Goal: Task Accomplishment & Management: Manage account settings

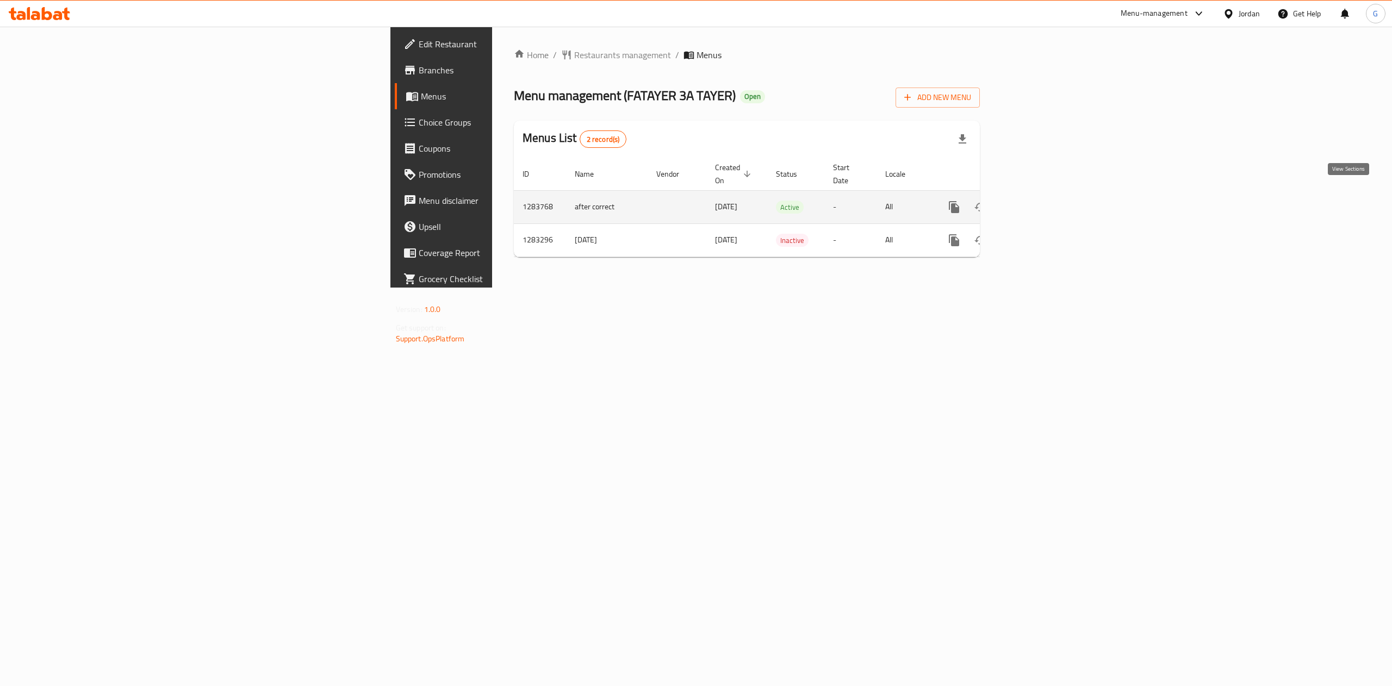
click at [1039, 201] on icon "enhanced table" at bounding box center [1032, 207] width 13 height 13
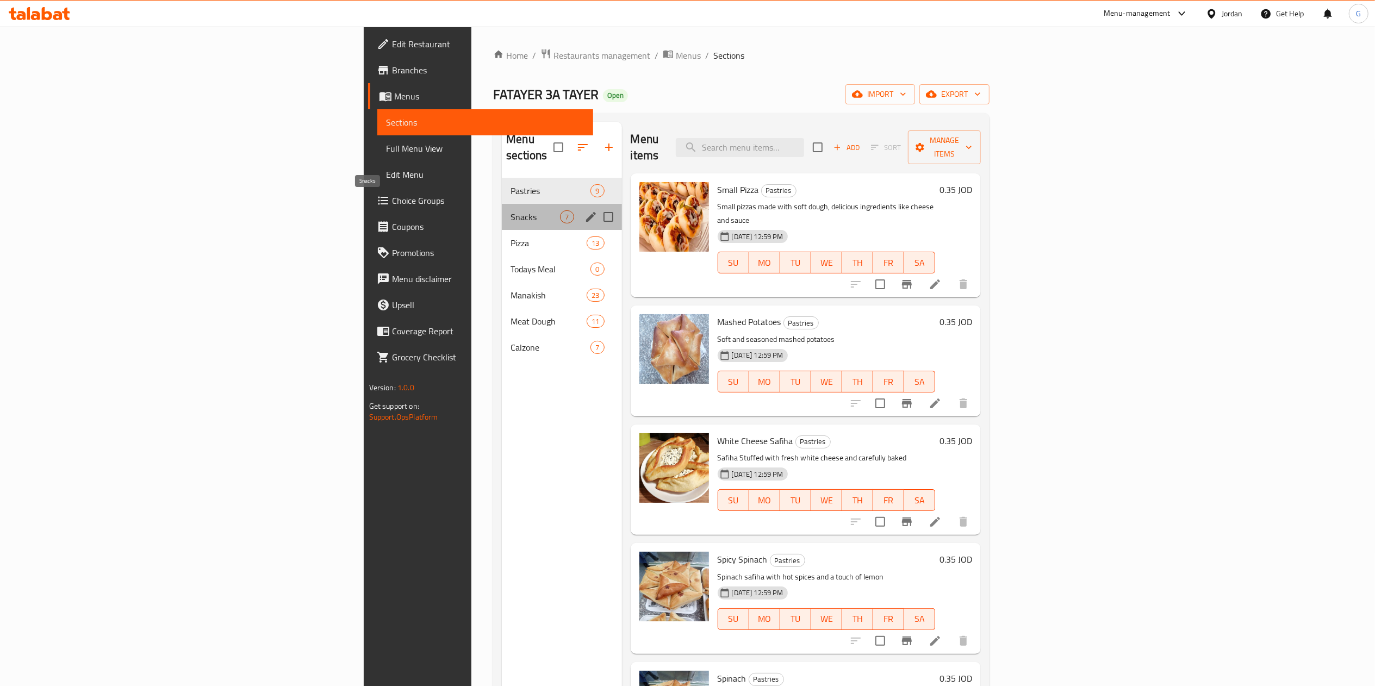
click at [511, 210] on span "Snacks" at bounding box center [535, 216] width 49 height 13
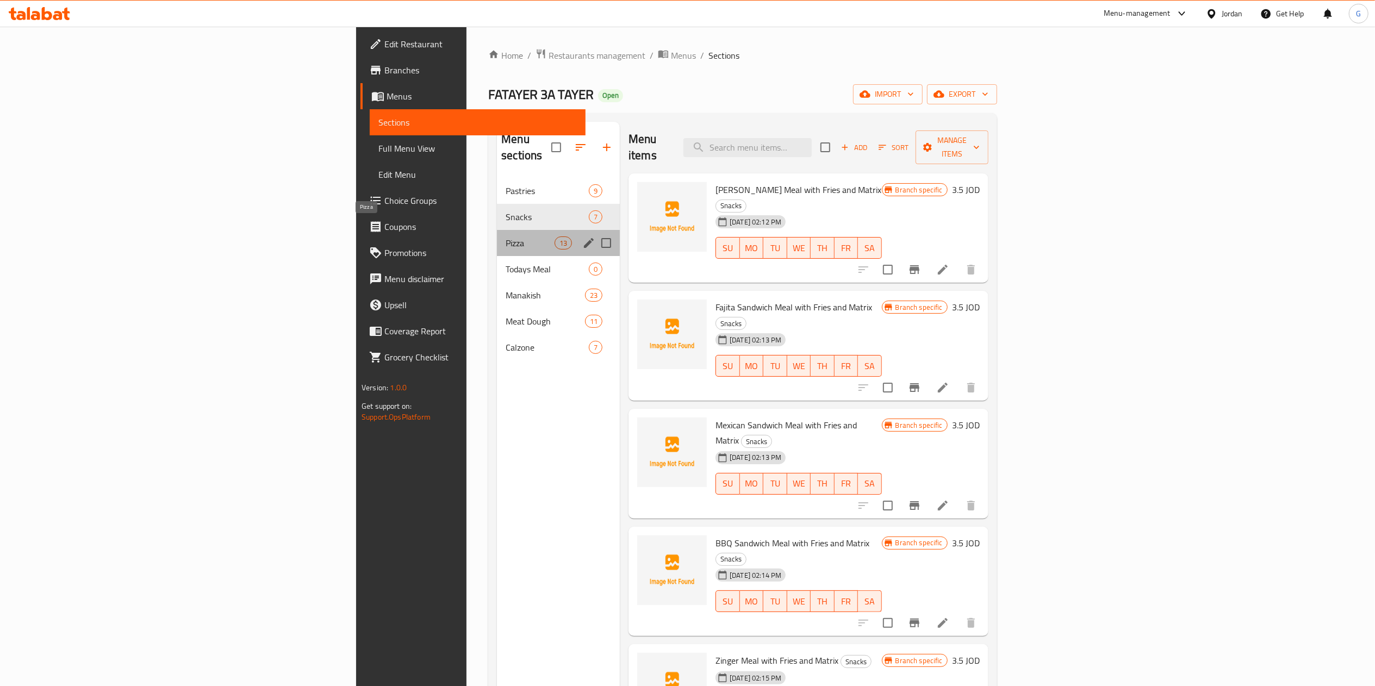
click at [506, 237] on span "Pizza" at bounding box center [530, 243] width 49 height 13
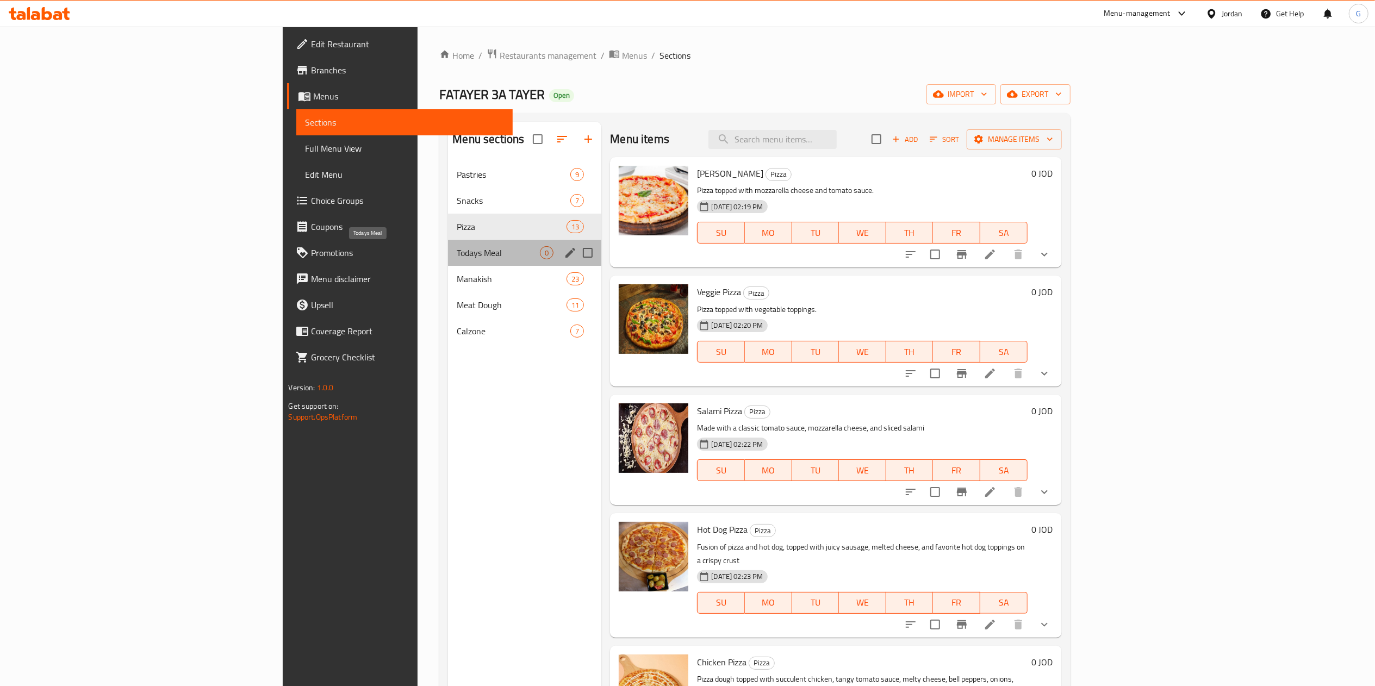
click at [457, 247] on span "Todays Meal" at bounding box center [498, 252] width 83 height 13
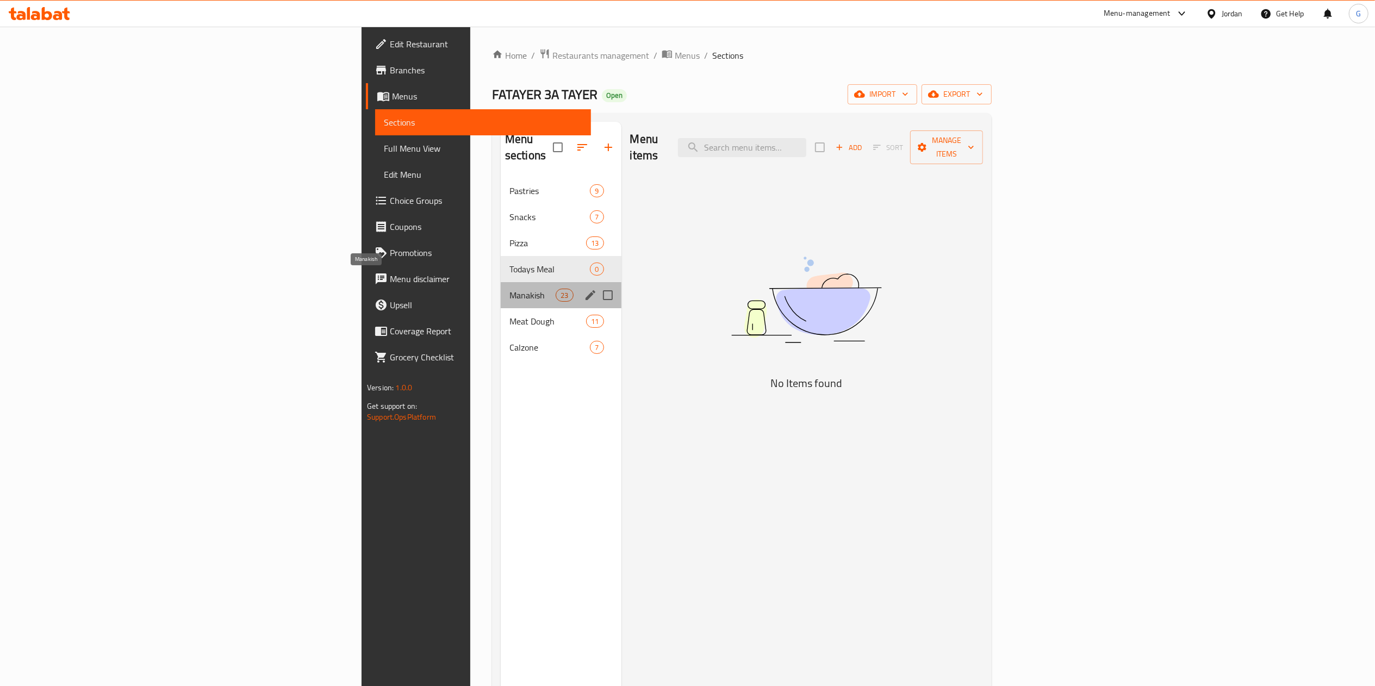
click at [509, 289] on span "Manakish" at bounding box center [532, 295] width 46 height 13
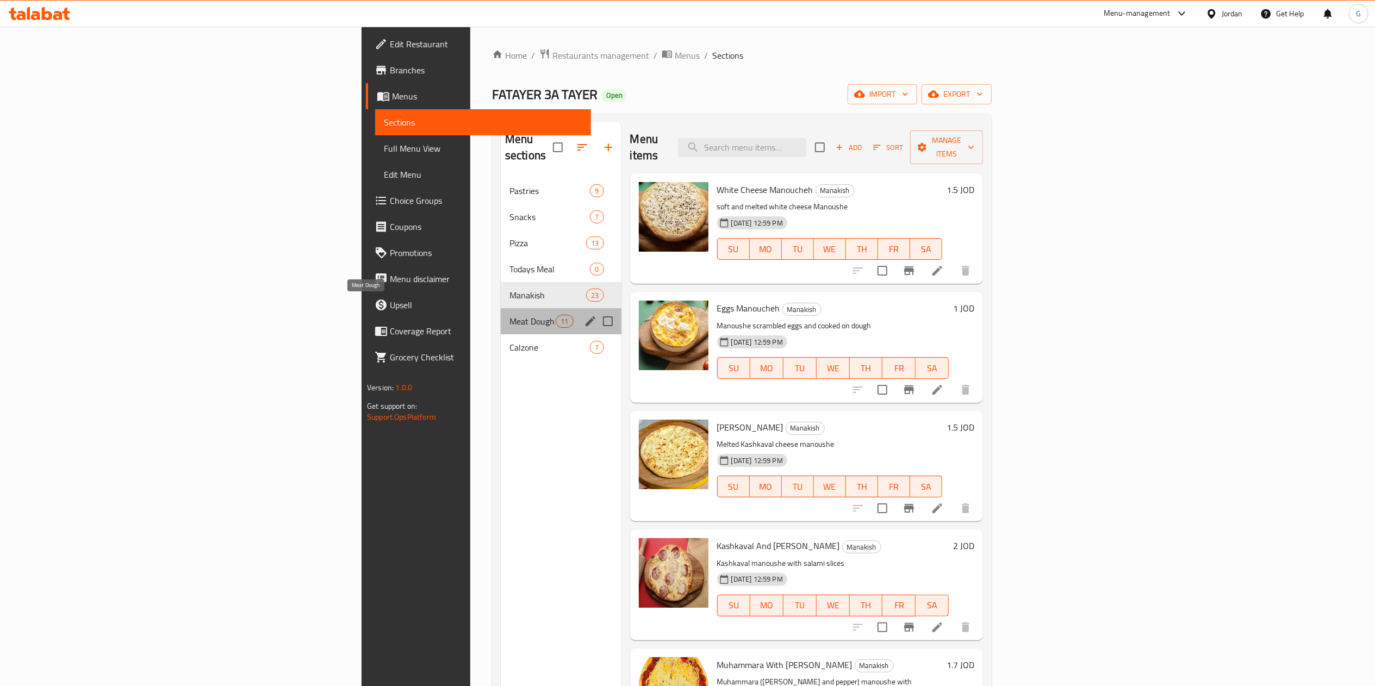
click at [509, 315] on span "Meat Dough" at bounding box center [532, 321] width 46 height 13
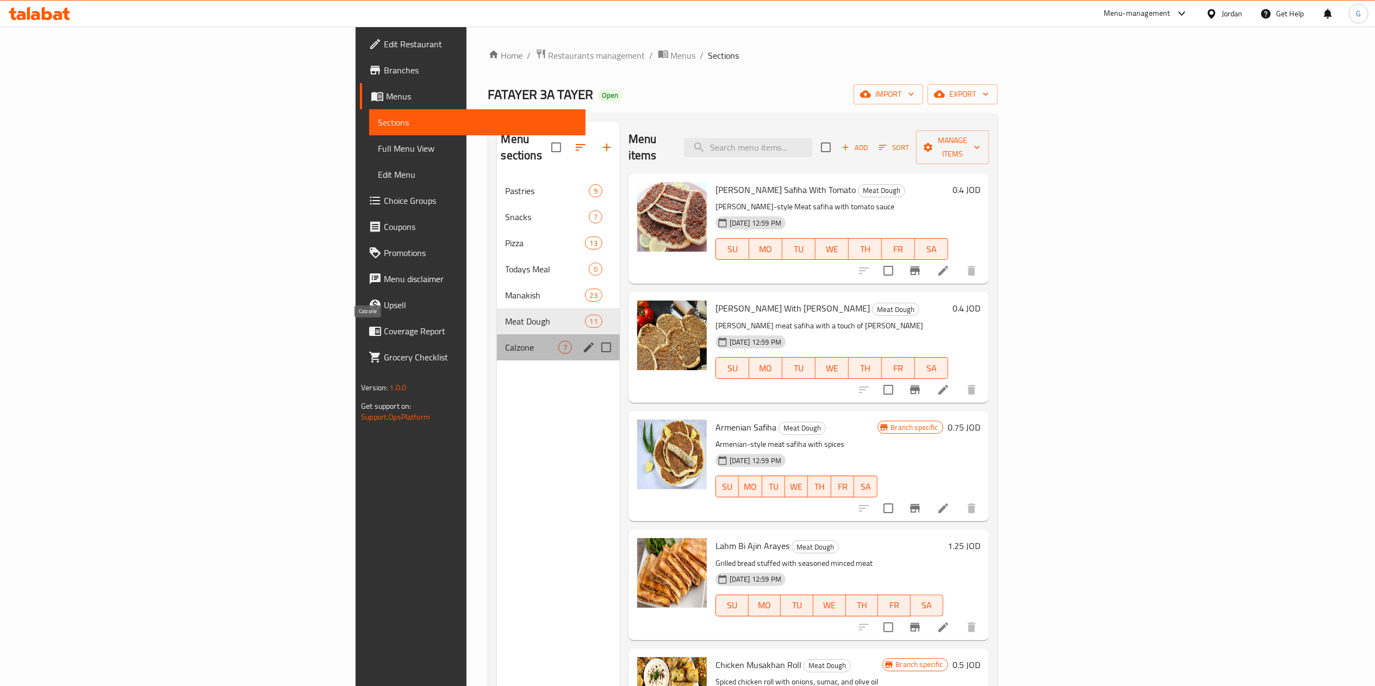
click at [506, 341] on span "Calzone" at bounding box center [532, 347] width 53 height 13
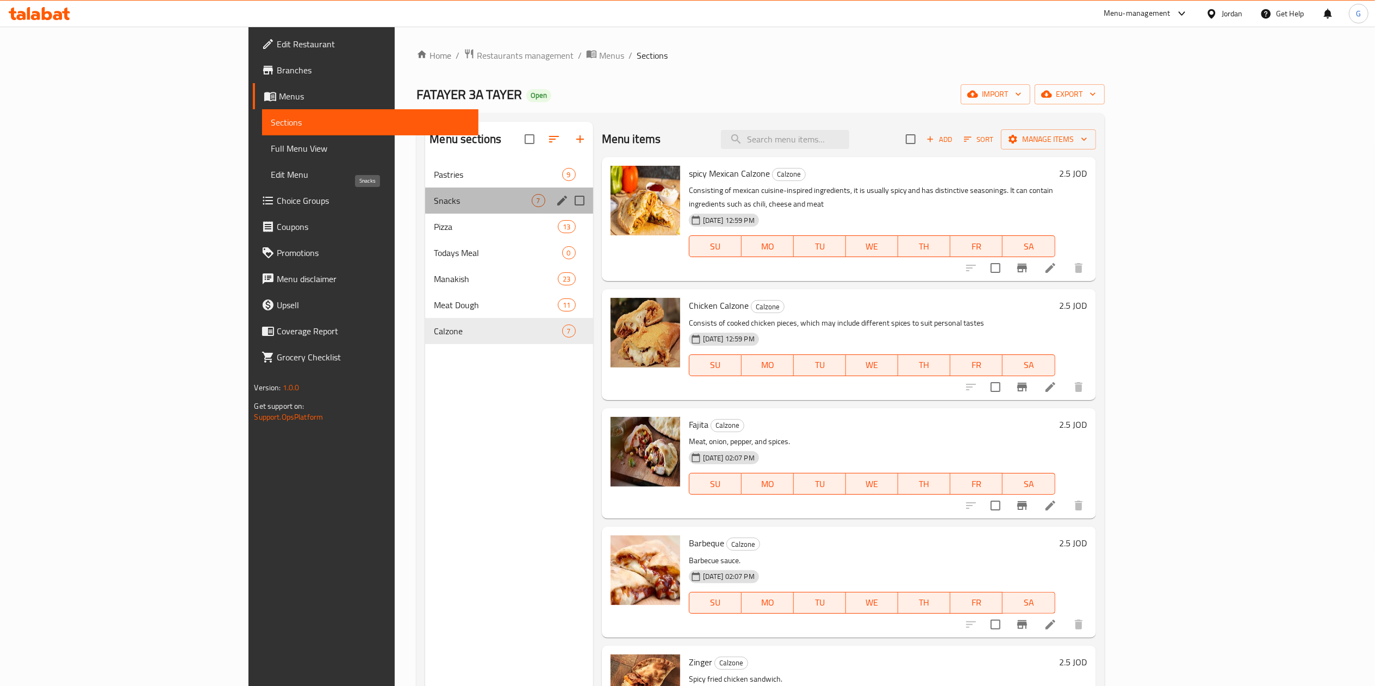
click at [434, 197] on span "Snacks" at bounding box center [482, 200] width 97 height 13
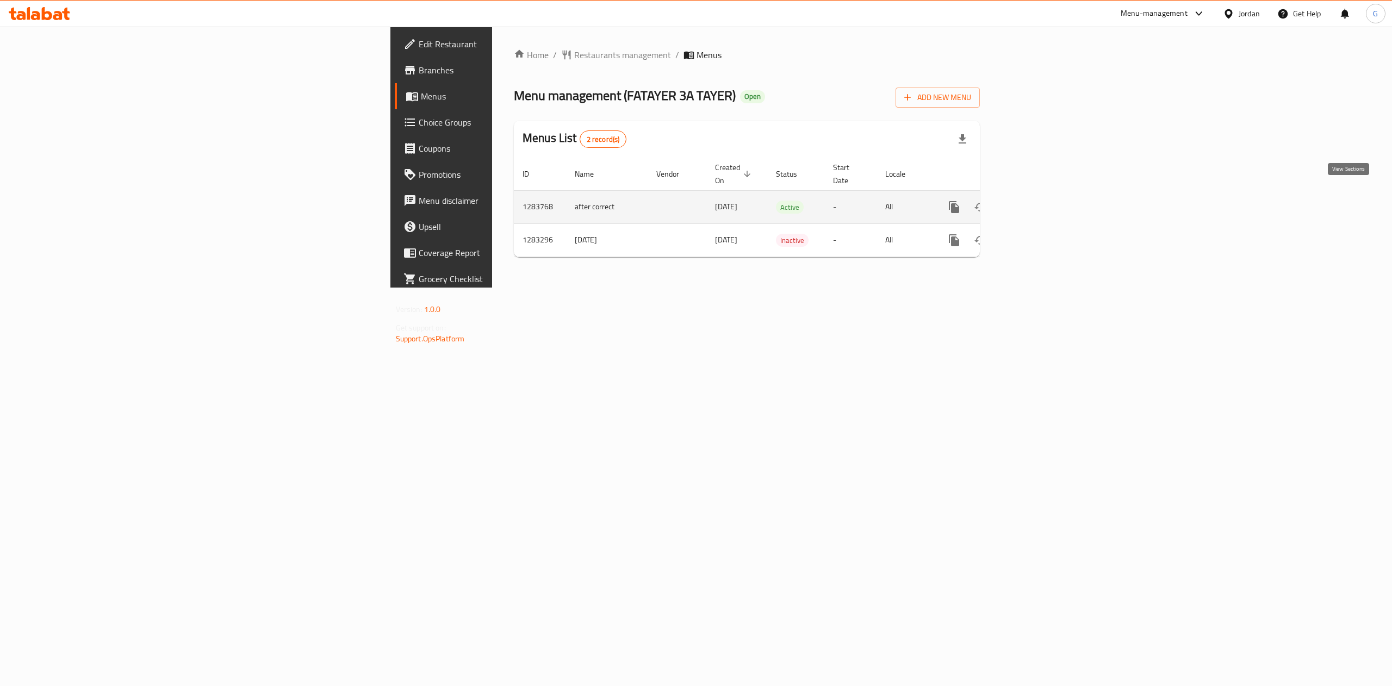
click at [1037, 202] on icon "enhanced table" at bounding box center [1033, 207] width 10 height 10
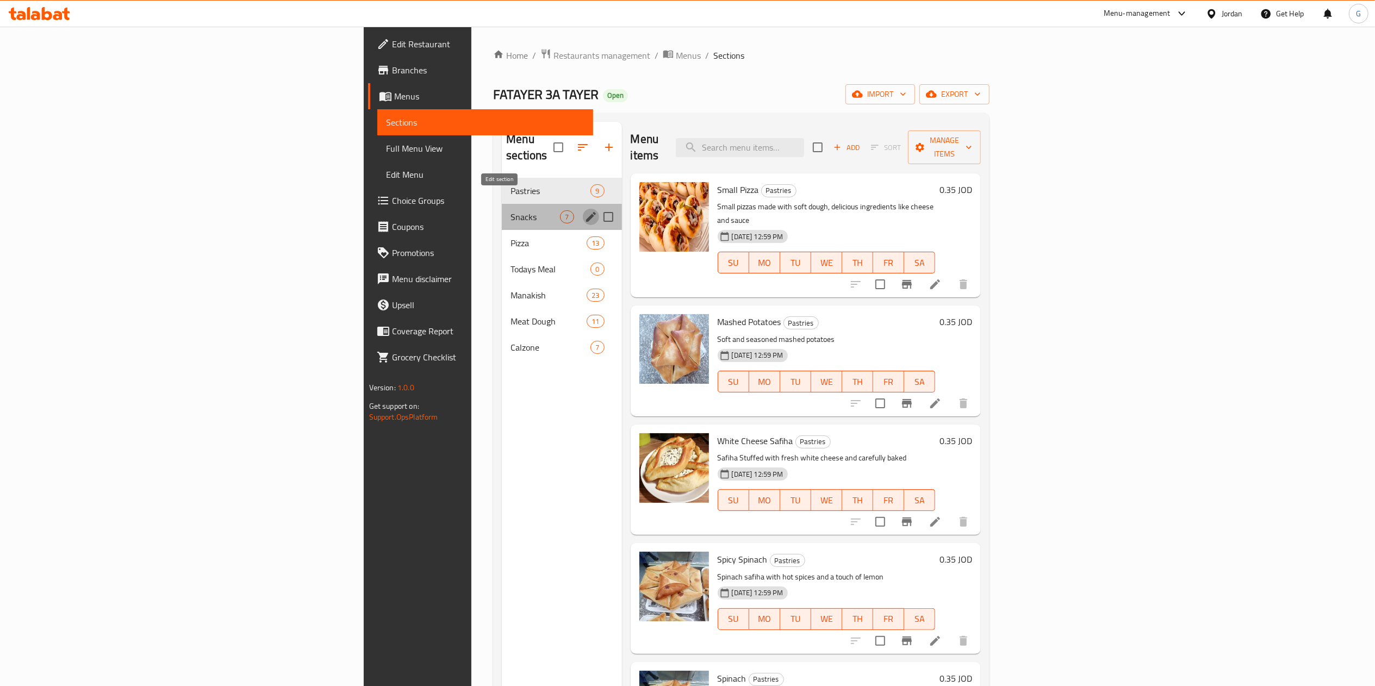
click at [585, 210] on icon "edit" at bounding box center [591, 216] width 13 height 13
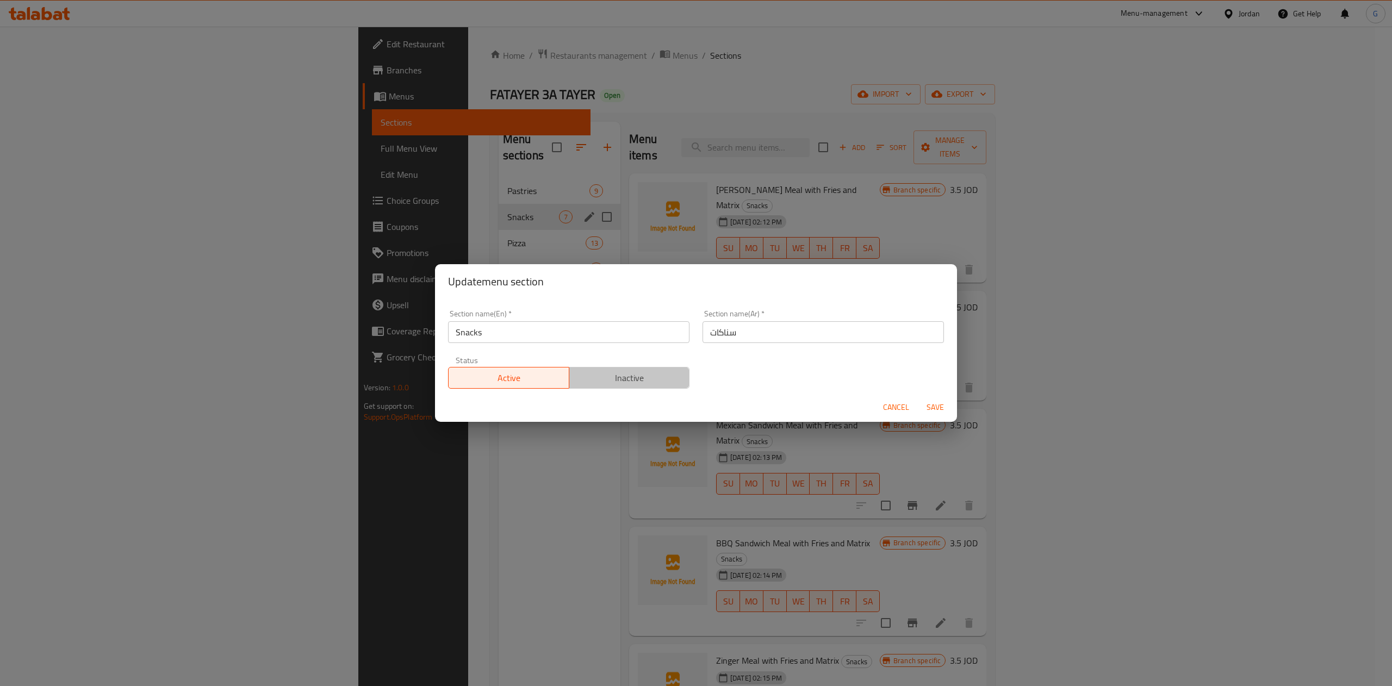
click at [657, 374] on span "Inactive" at bounding box center [630, 378] width 112 height 16
click at [935, 407] on span "Save" at bounding box center [935, 408] width 26 height 14
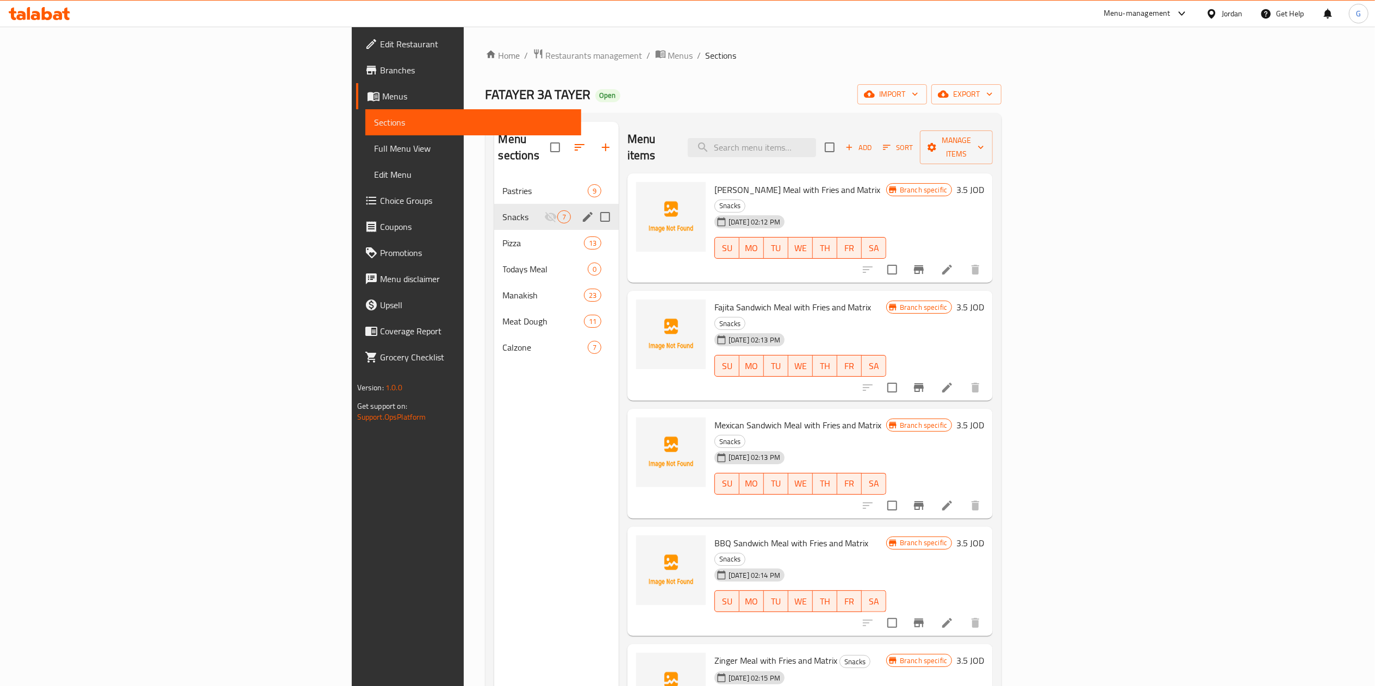
click at [52, 15] on icon at bounding box center [39, 13] width 61 height 13
